Goal: Task Accomplishment & Management: Manage account settings

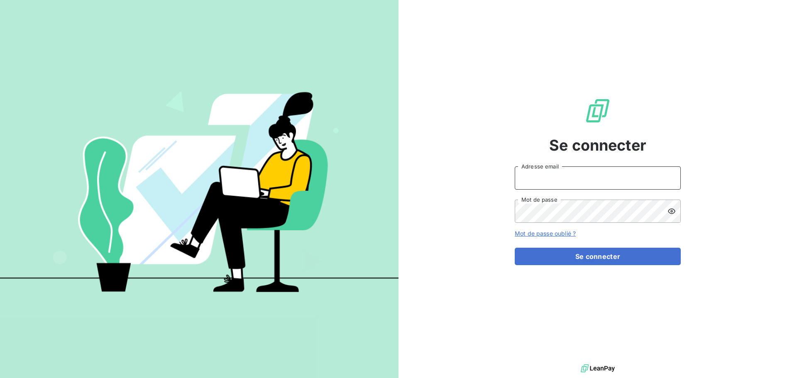
click at [565, 175] on input "Adresse email" at bounding box center [598, 177] width 166 height 23
click at [535, 180] on input "Adresse email" at bounding box center [598, 177] width 166 height 23
type input "[EMAIL_ADDRESS][PERSON_NAME][DOMAIN_NAME]"
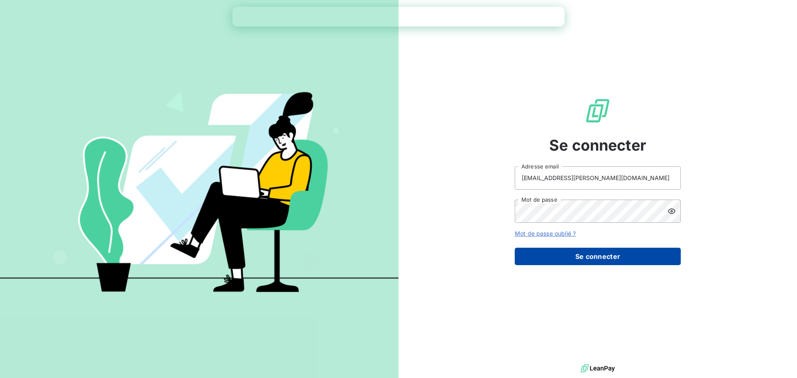
click at [610, 252] on button "Se connecter" at bounding box center [598, 256] width 166 height 17
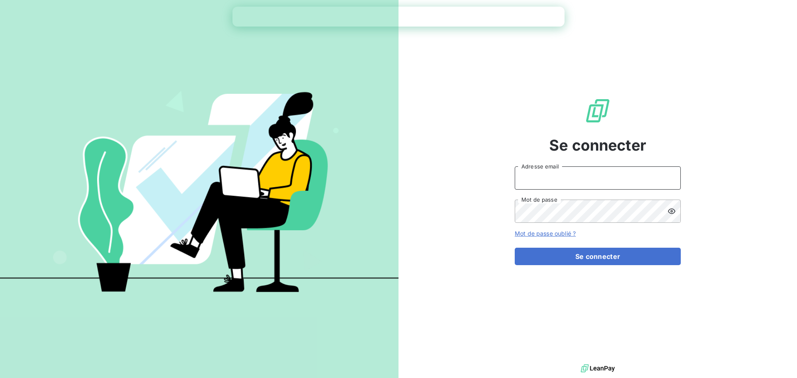
click at [560, 182] on input "Adresse email" at bounding box center [598, 177] width 166 height 23
